Goal: Submit feedback/report problem

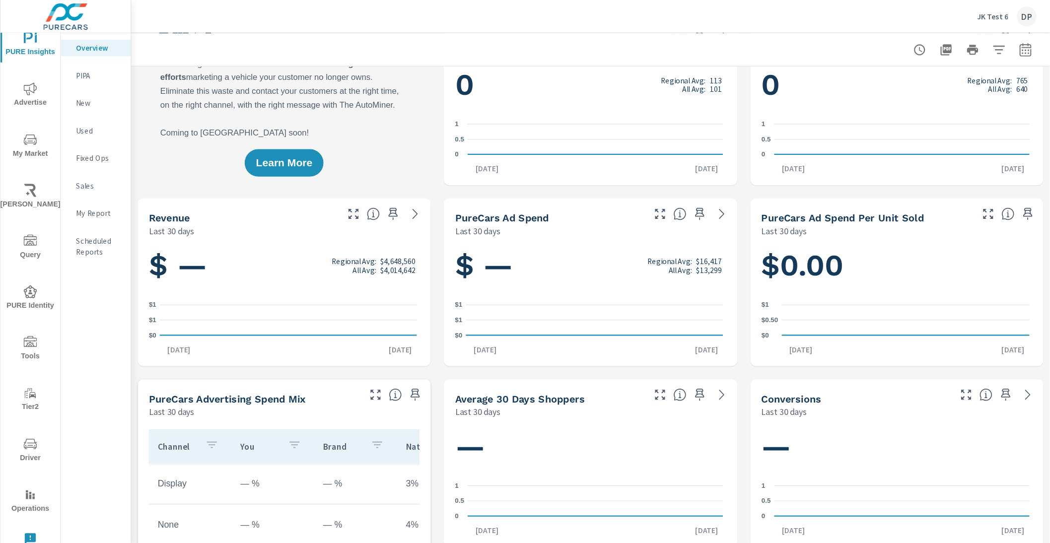
scroll to position [50, 0]
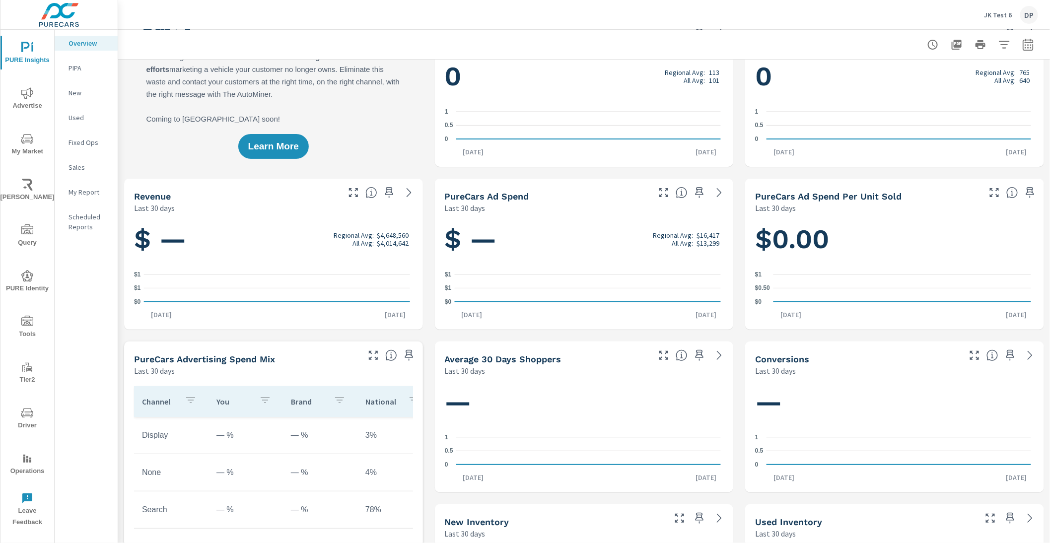
click at [32, 488] on icon "nav menu" at bounding box center [27, 498] width 12 height 12
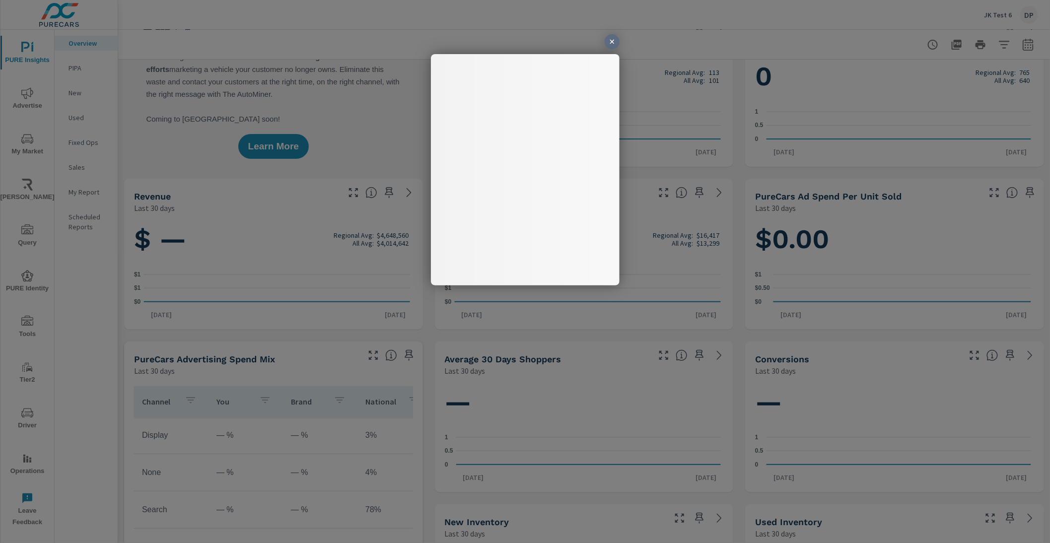
scroll to position [0, 0]
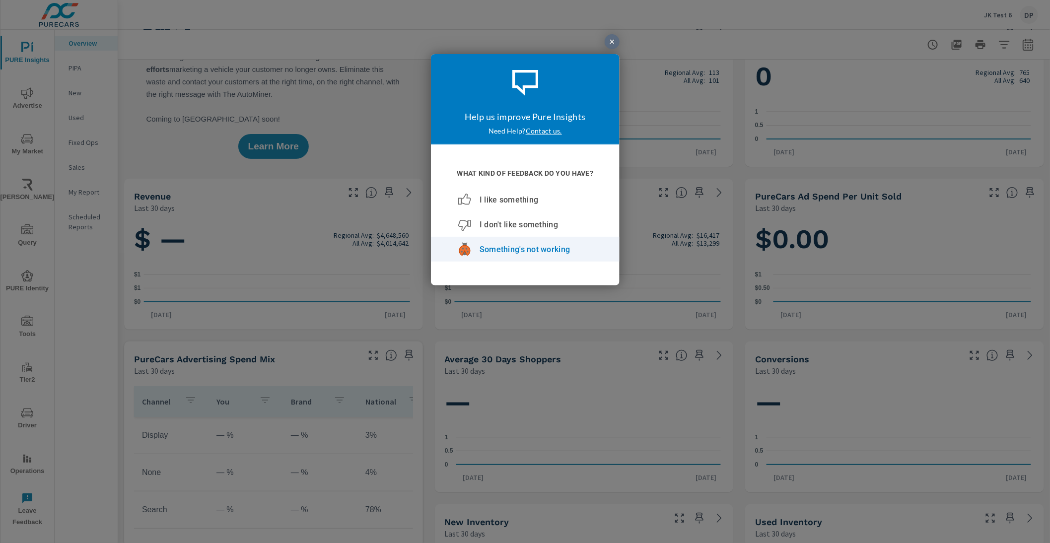
click at [507, 248] on span "Something's not working" at bounding box center [524, 249] width 90 height 9
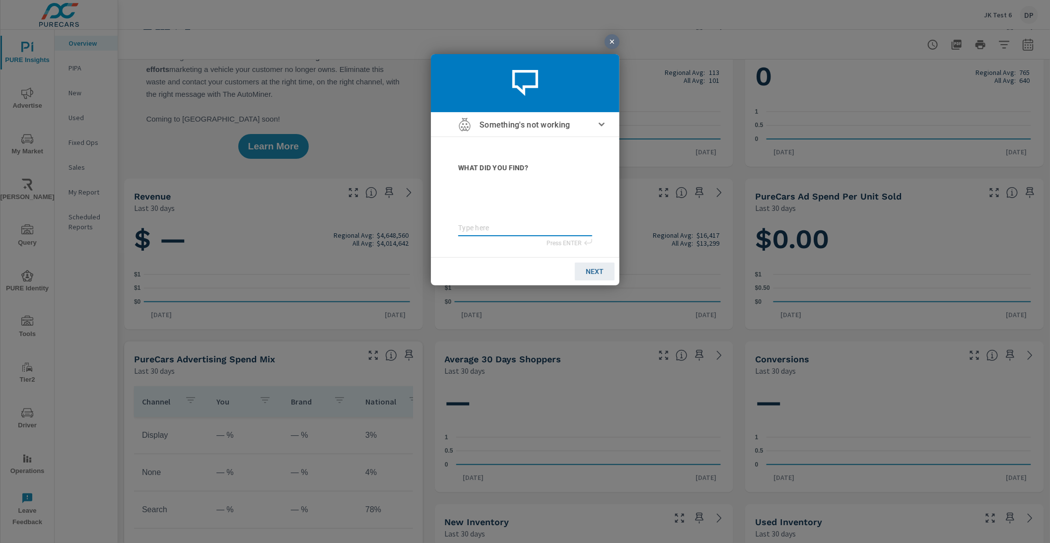
type textarea "t"
type textarea "te"
type textarea "tes"
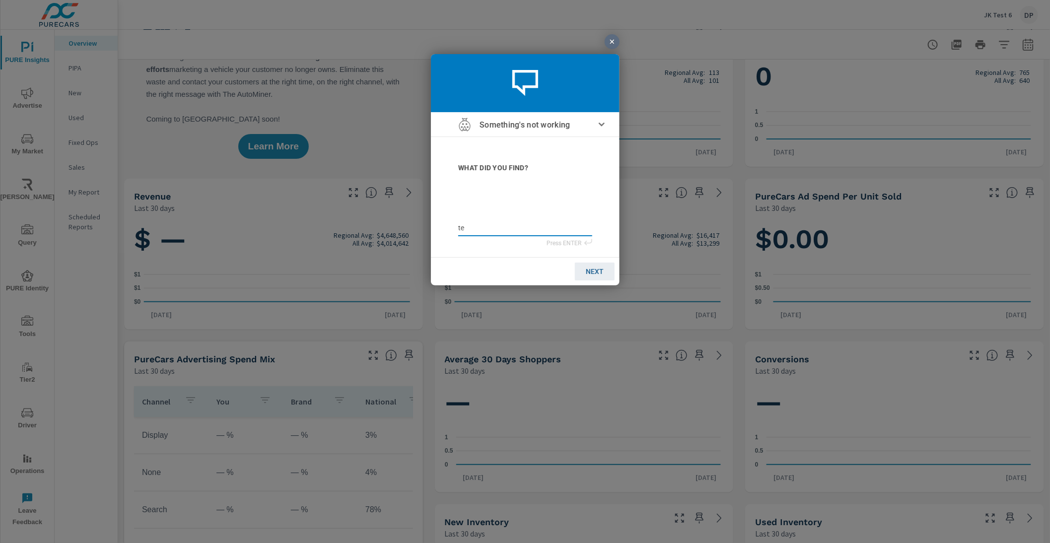
type textarea "tes"
type textarea "test"
type textarea "teste"
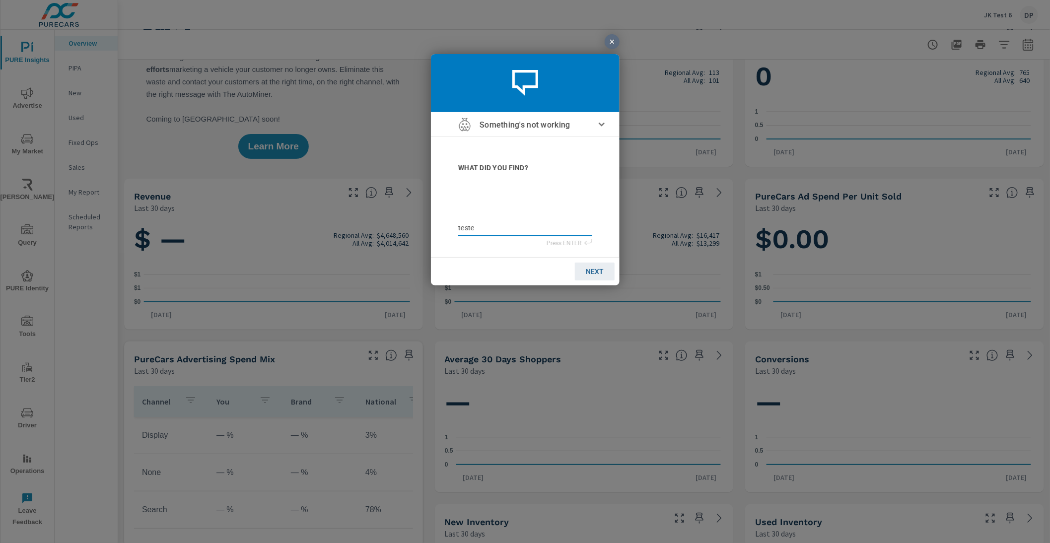
type textarea "teste"
type textarea "teste b"
type textarea "teste bu"
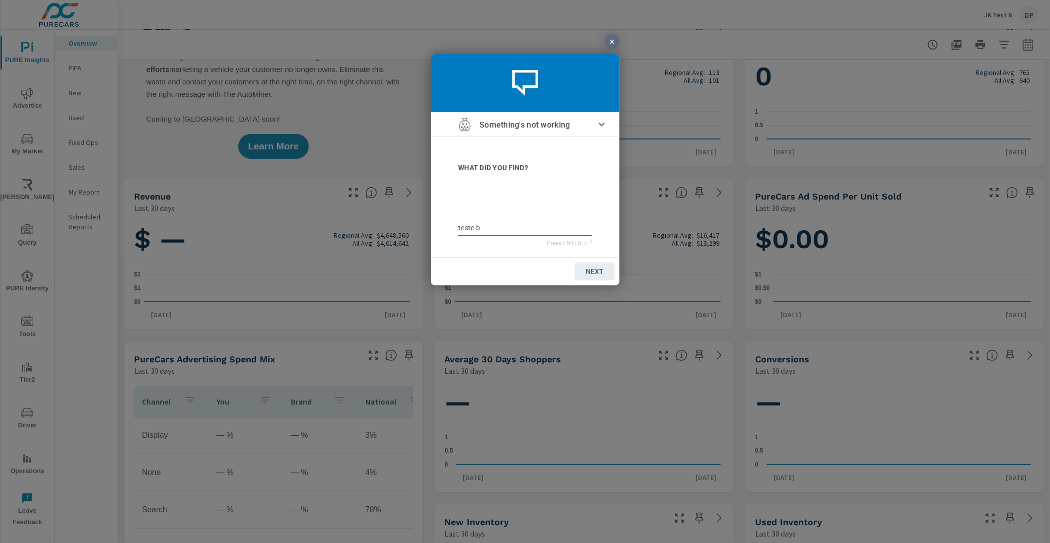
type textarea "teste bu"
type textarea "teste bug"
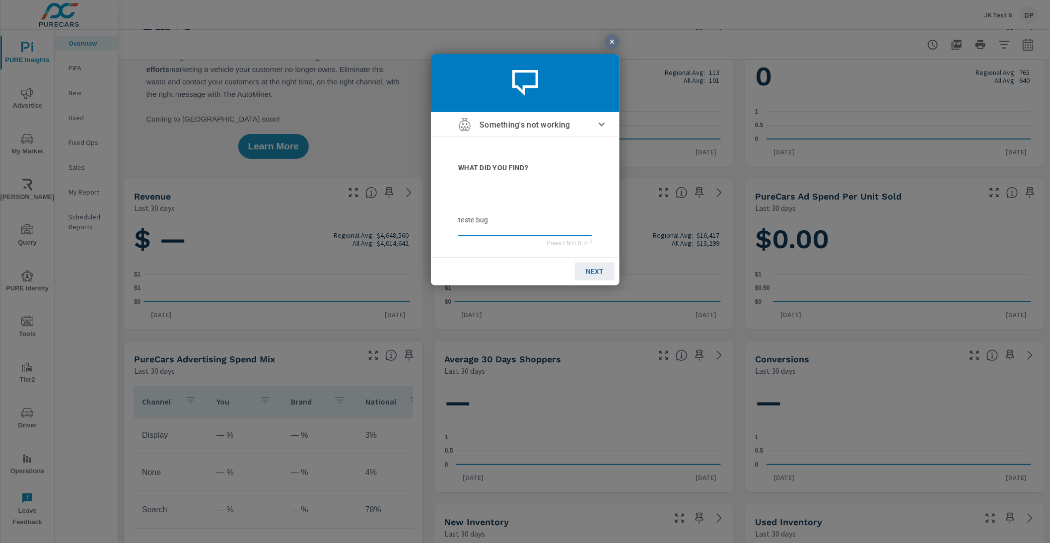
type textarea "teste bug"
click at [536, 231] on textarea "teste bug" at bounding box center [525, 224] width 134 height 16
click at [591, 276] on link "NEXT" at bounding box center [594, 272] width 40 height 18
click at [496, 222] on input "email" at bounding box center [525, 225] width 134 height 11
type input "j"
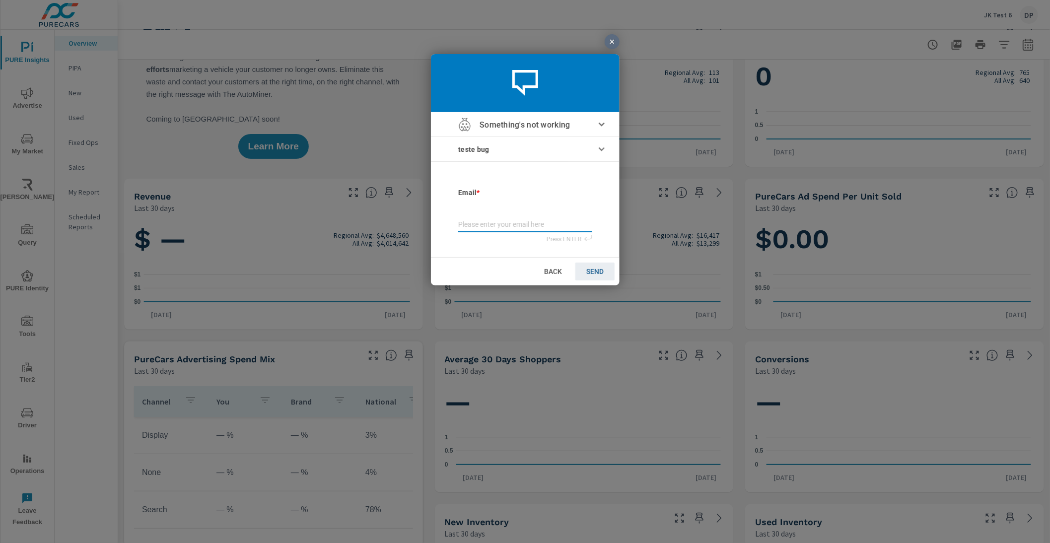
type input "j"
type input "ju"
type input "[DATE]"
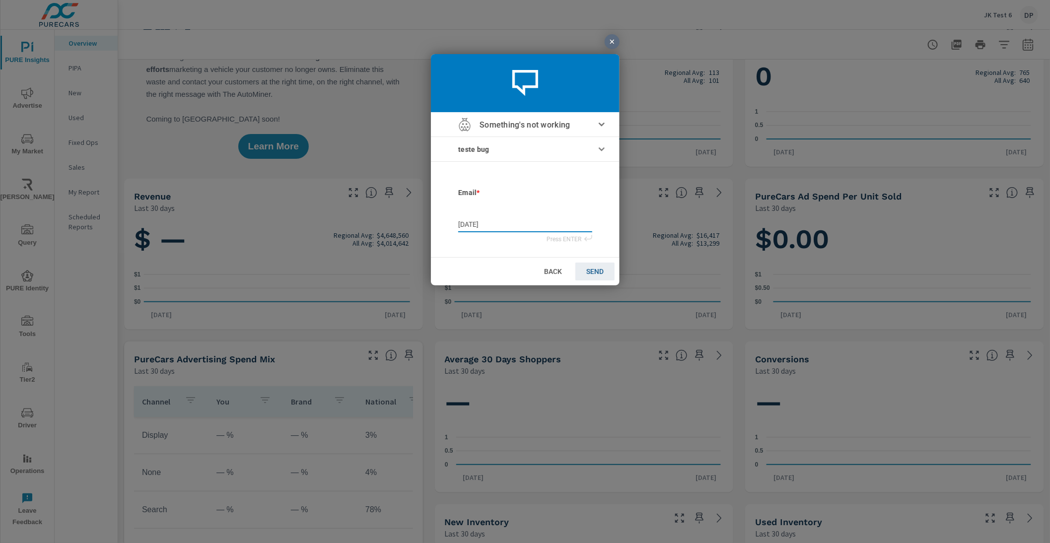
type input "juli"
type input "[PERSON_NAME]"
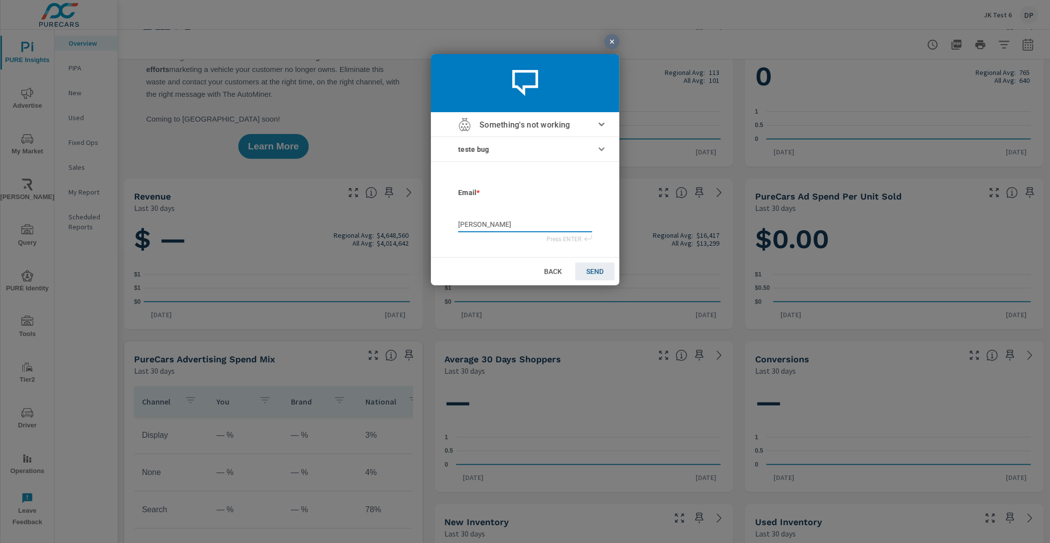
type input "[PERSON_NAME]"
type input "julianaf"
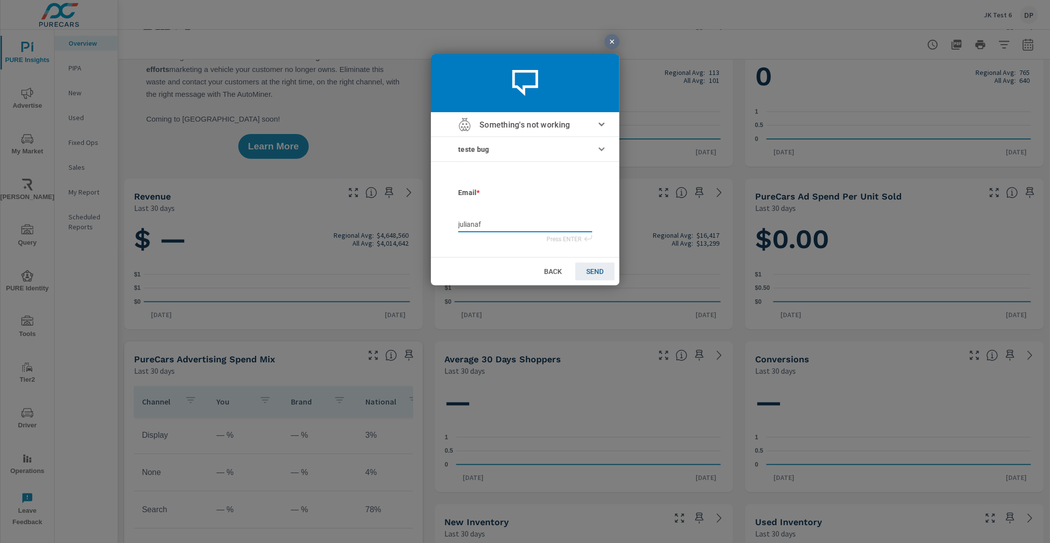
type input "julianaf@"
type input "julianaf@p"
type input "julianaf@pu"
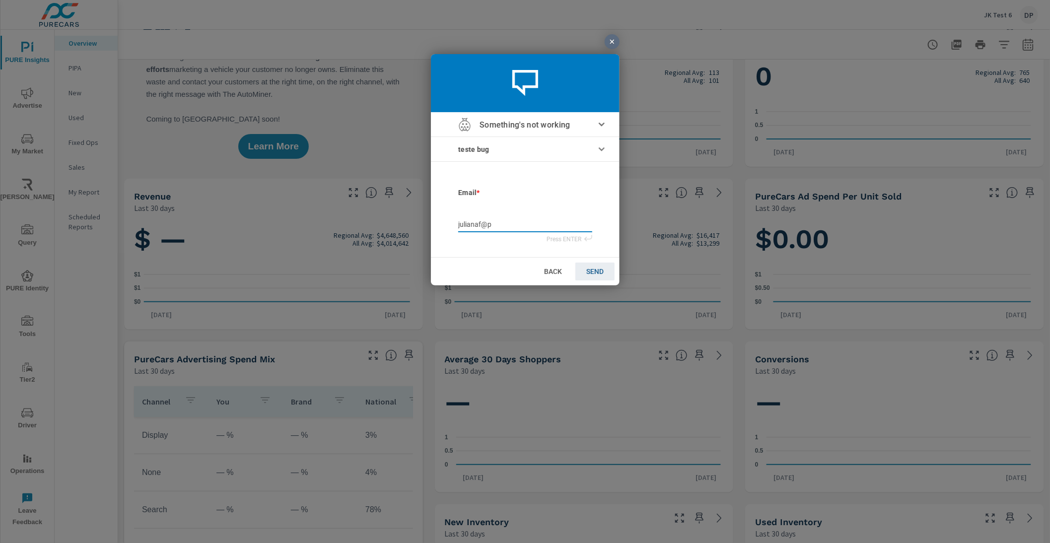
type input "julianaf@pu"
type input "julianaf@pur"
type input "julianaf@pure"
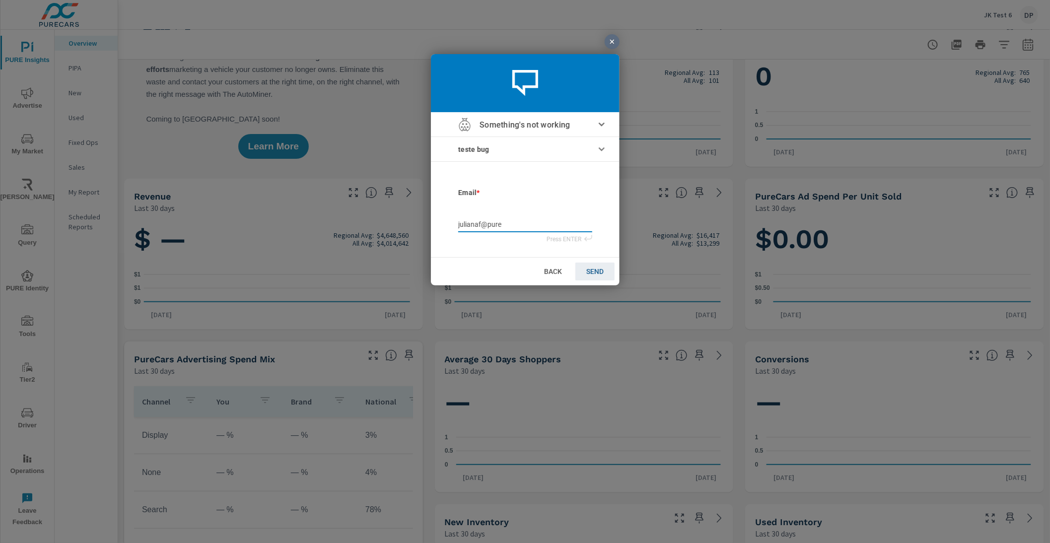
type input "julianaf@purec"
type input "julianaf@pureca"
type input "julianaf@purecar"
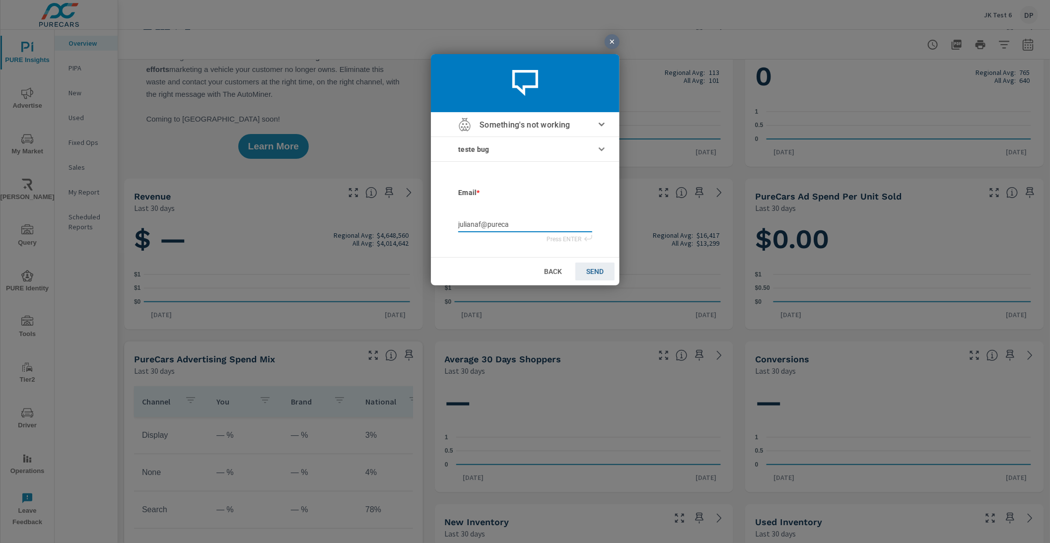
type input "julianaf@purecar"
type input "julianaf@purecars"
type input "julianaf@purecars."
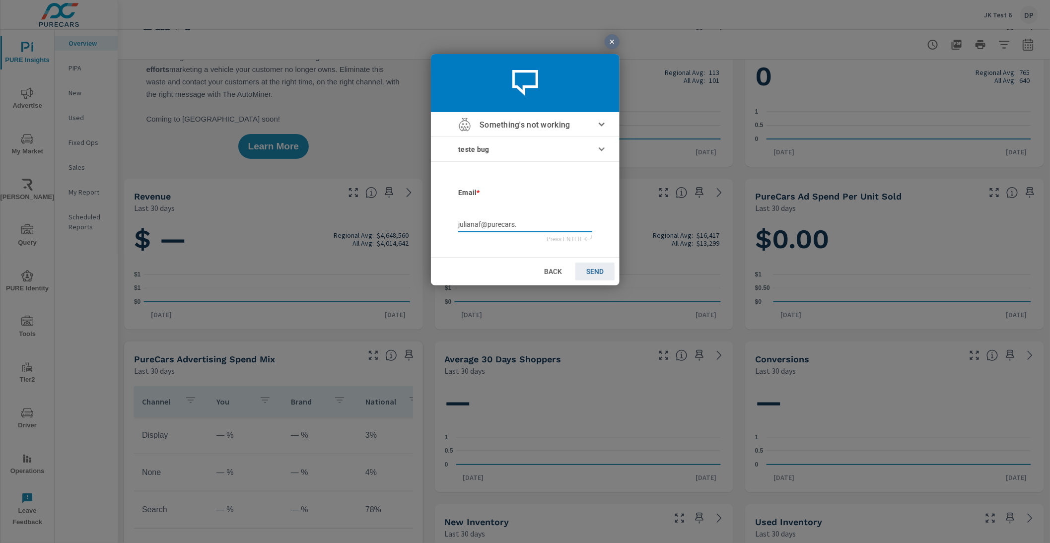
type input "julianaf@purecars.c"
type input "[EMAIL_ADDRESS][DOMAIN_NAME]"
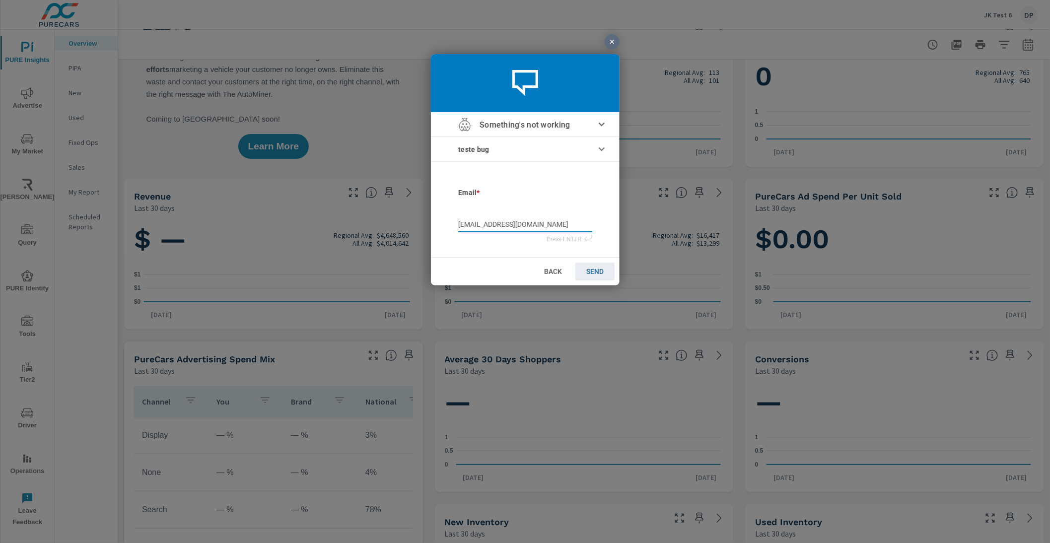
type input "[EMAIL_ADDRESS][DOMAIN_NAME]"
click at [597, 272] on span "SEND" at bounding box center [594, 272] width 17 height 8
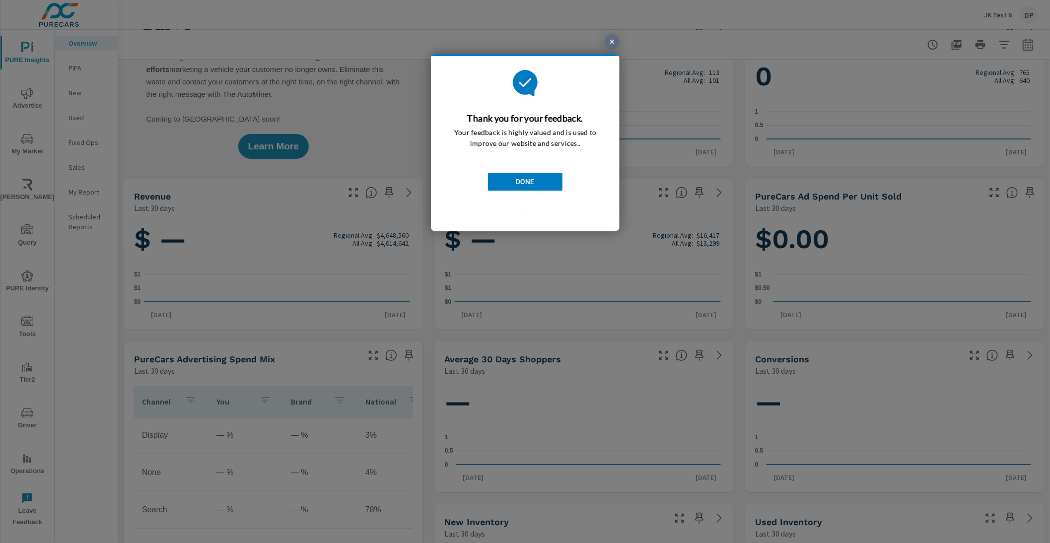
click at [539, 180] on link "DONE" at bounding box center [524, 182] width 74 height 18
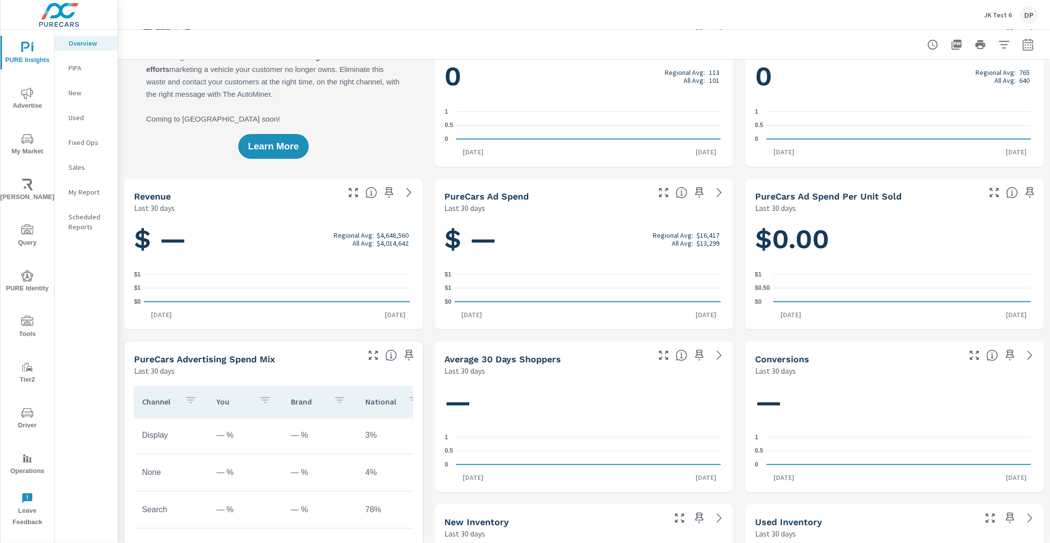
click at [33, 488] on icon "nav menu" at bounding box center [27, 498] width 12 height 12
